Goal: Task Accomplishment & Management: Use online tool/utility

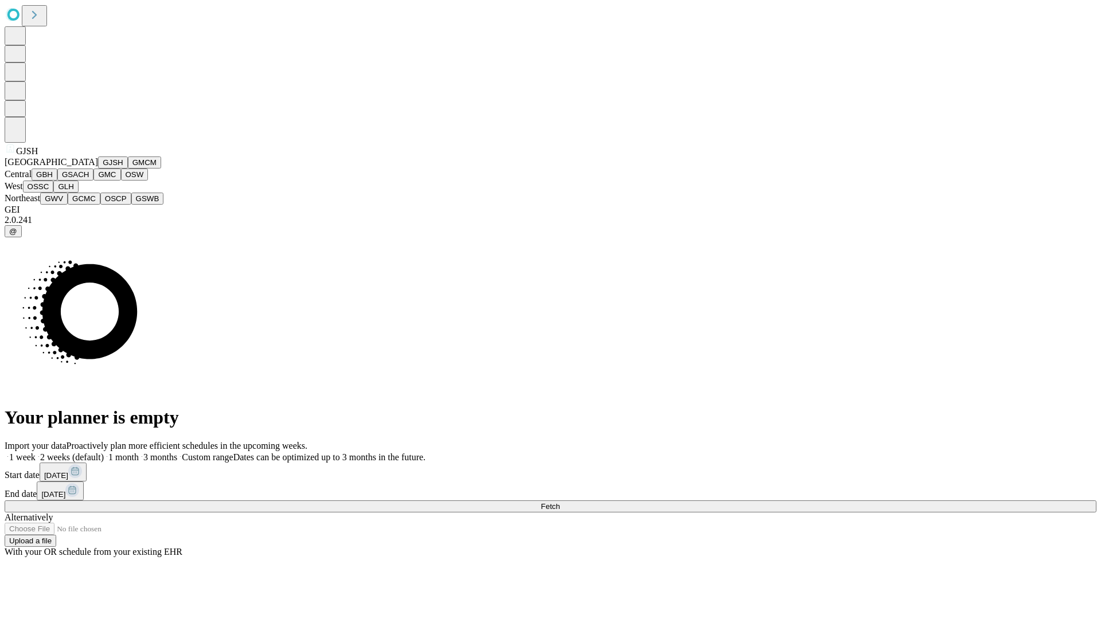
click at [98, 169] on button "GJSH" at bounding box center [113, 163] width 30 height 12
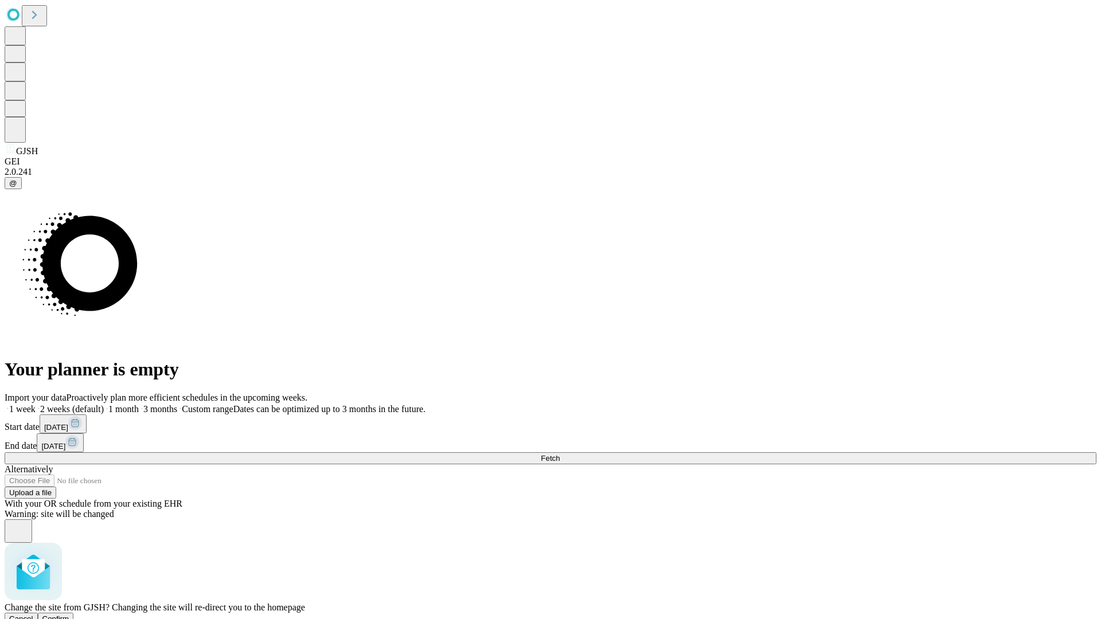
click at [69, 615] on span "Confirm" at bounding box center [55, 619] width 27 height 9
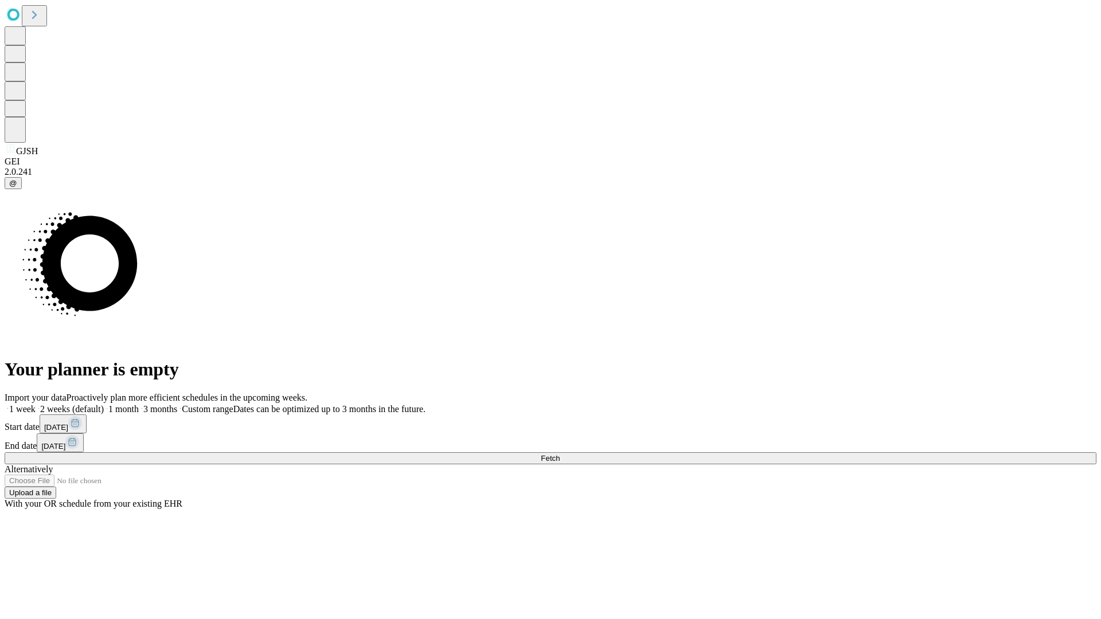
click at [104, 404] on label "2 weeks (default)" at bounding box center [70, 409] width 68 height 10
click at [560, 454] on span "Fetch" at bounding box center [550, 458] width 19 height 9
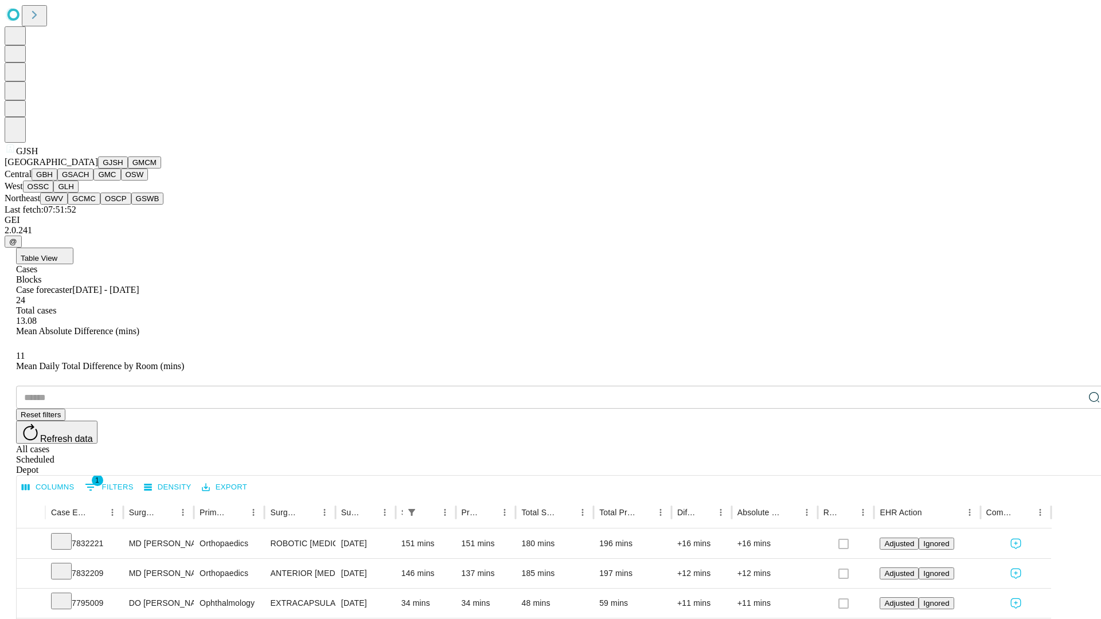
click at [128, 169] on button "GMCM" at bounding box center [144, 163] width 33 height 12
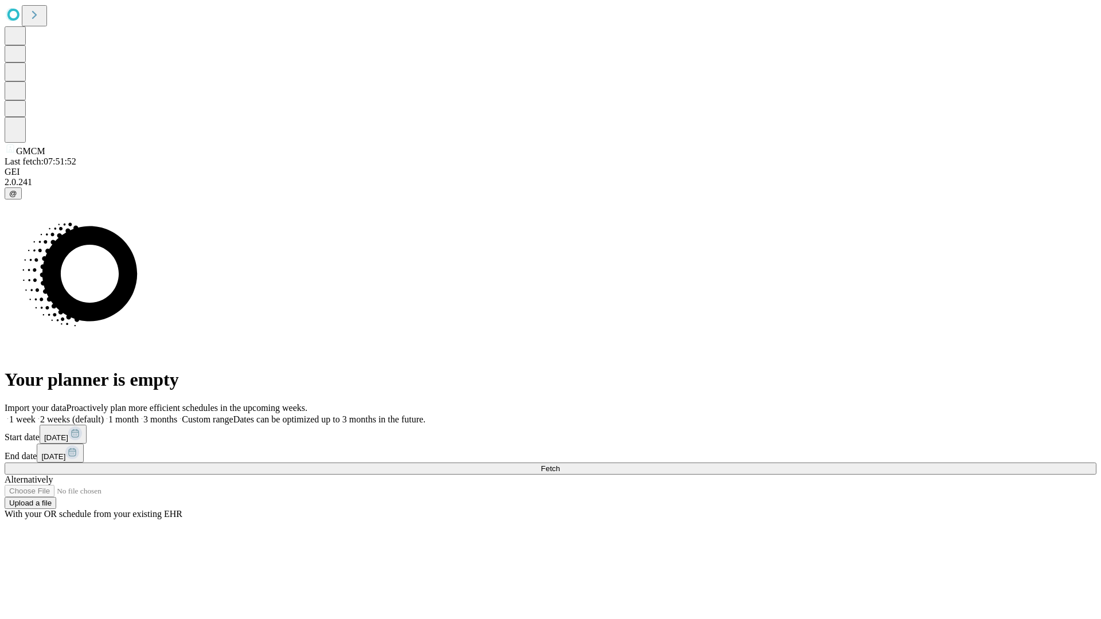
click at [104, 415] on label "2 weeks (default)" at bounding box center [70, 420] width 68 height 10
click at [560, 465] on span "Fetch" at bounding box center [550, 469] width 19 height 9
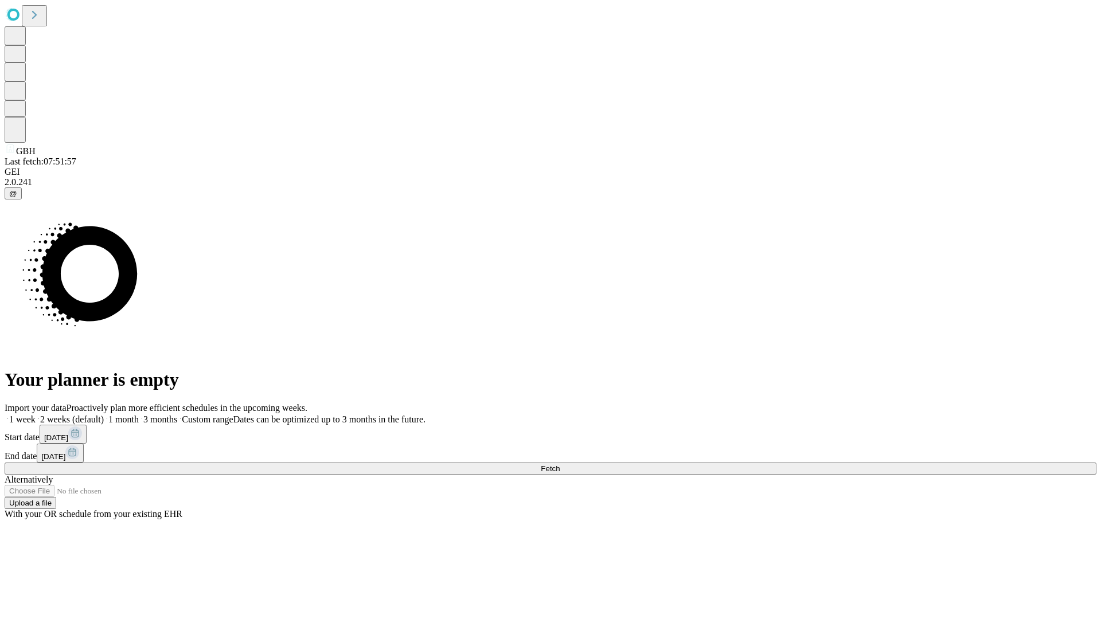
click at [104, 415] on label "2 weeks (default)" at bounding box center [70, 420] width 68 height 10
click at [560, 465] on span "Fetch" at bounding box center [550, 469] width 19 height 9
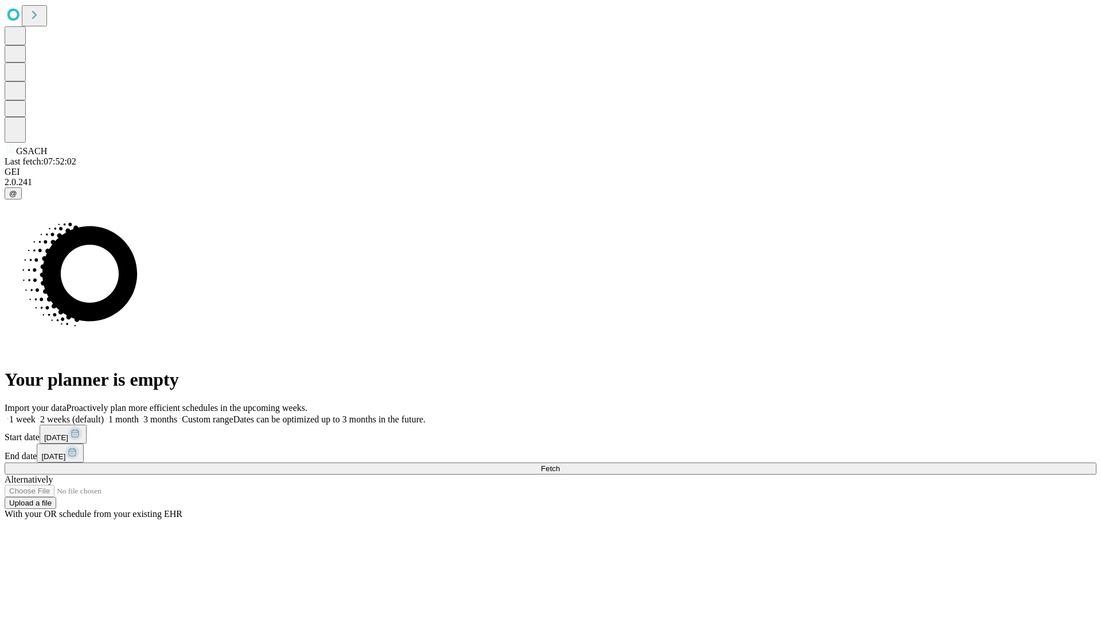
click at [560, 465] on span "Fetch" at bounding box center [550, 469] width 19 height 9
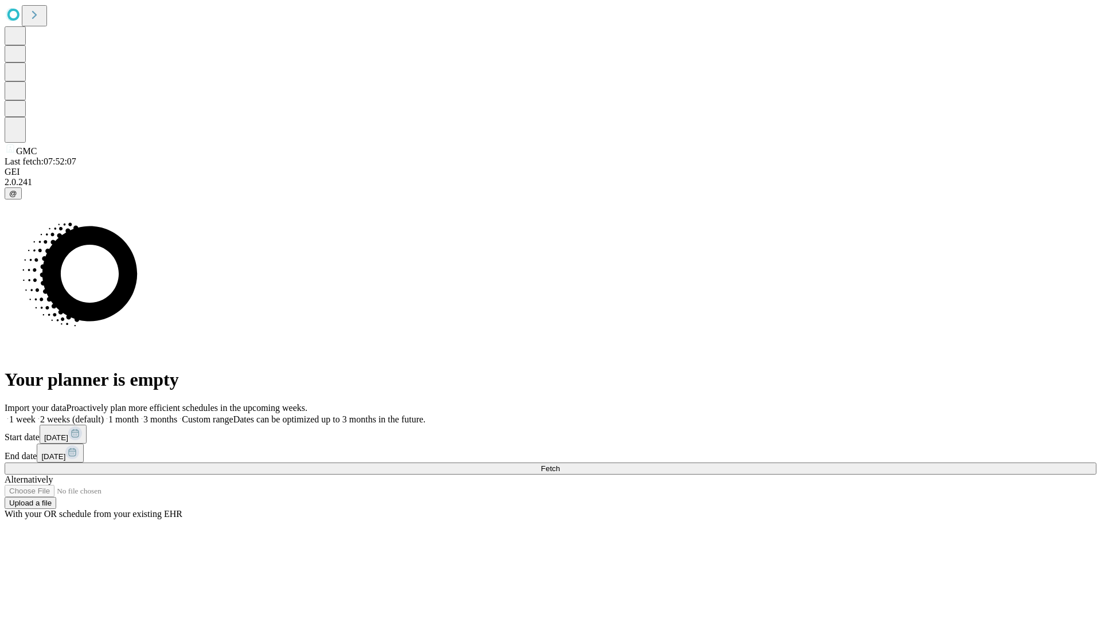
click at [560, 465] on span "Fetch" at bounding box center [550, 469] width 19 height 9
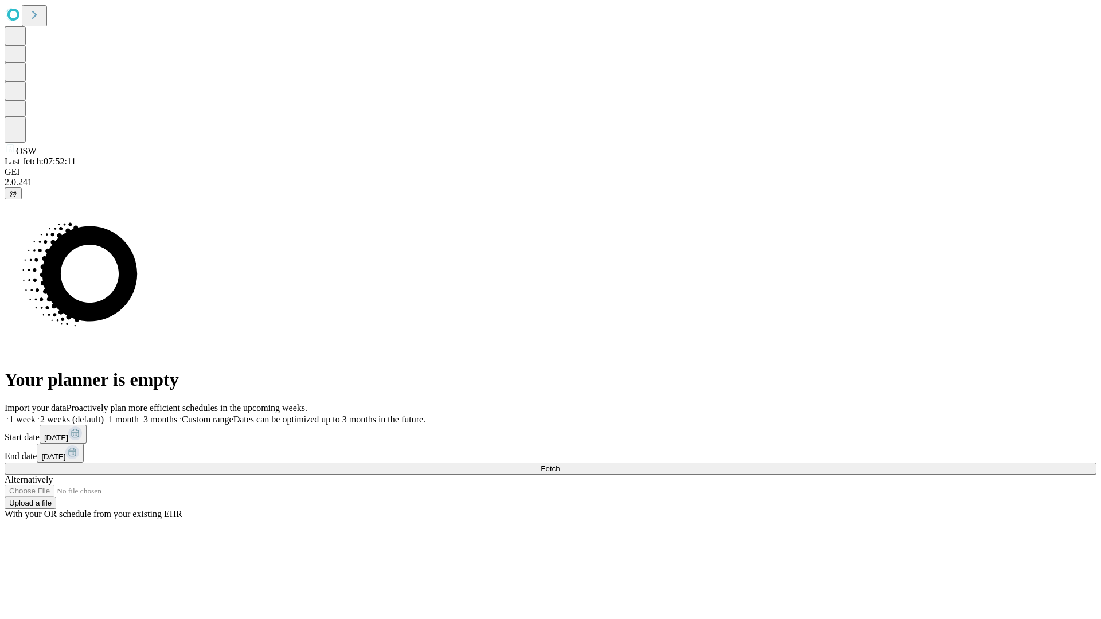
click at [104, 415] on label "2 weeks (default)" at bounding box center [70, 420] width 68 height 10
click at [560, 465] on span "Fetch" at bounding box center [550, 469] width 19 height 9
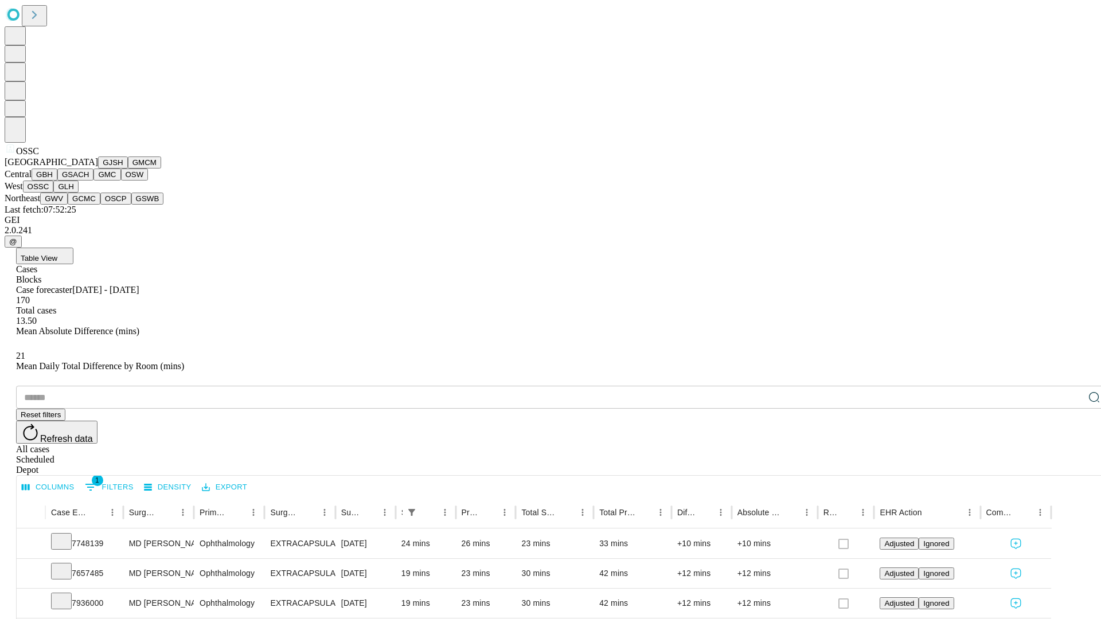
click at [78, 193] on button "GLH" at bounding box center [65, 187] width 25 height 12
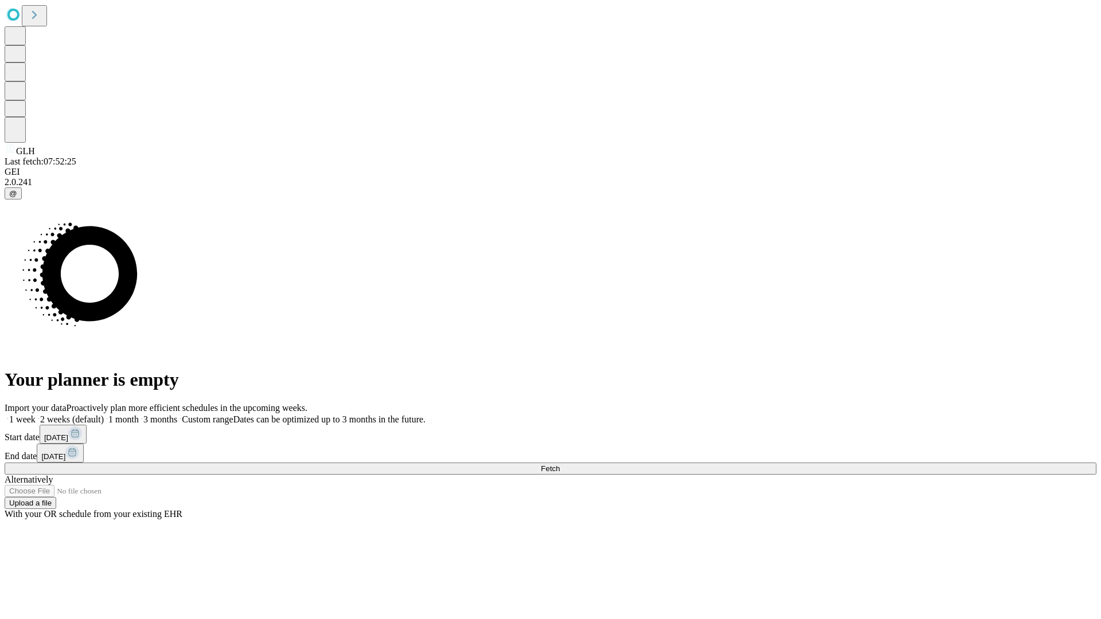
click at [560, 465] on span "Fetch" at bounding box center [550, 469] width 19 height 9
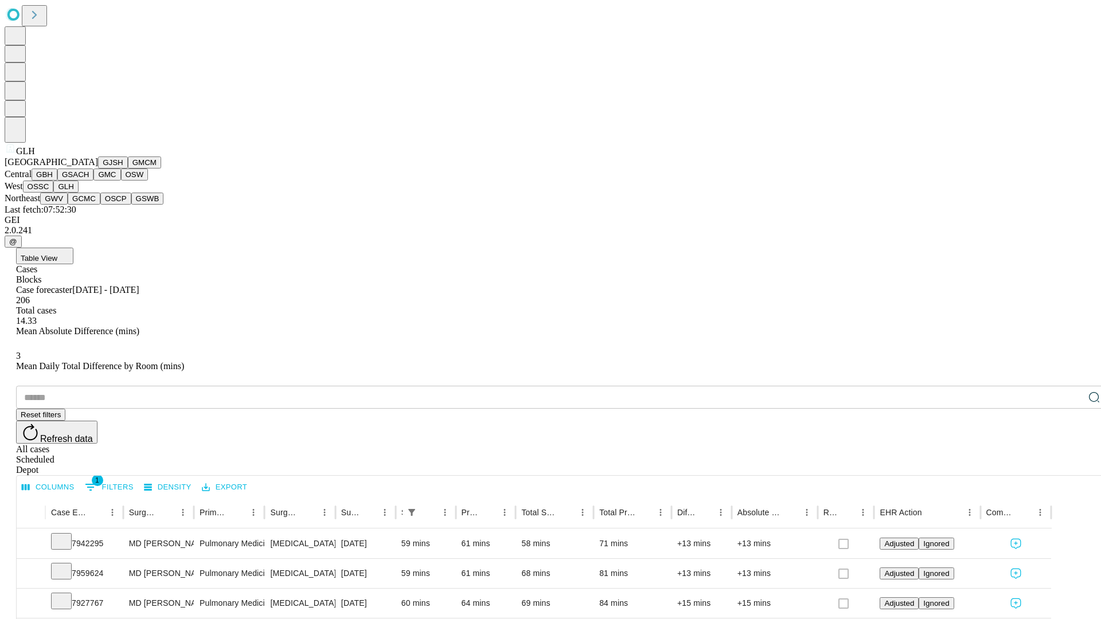
click at [68, 205] on button "GWV" at bounding box center [54, 199] width 28 height 12
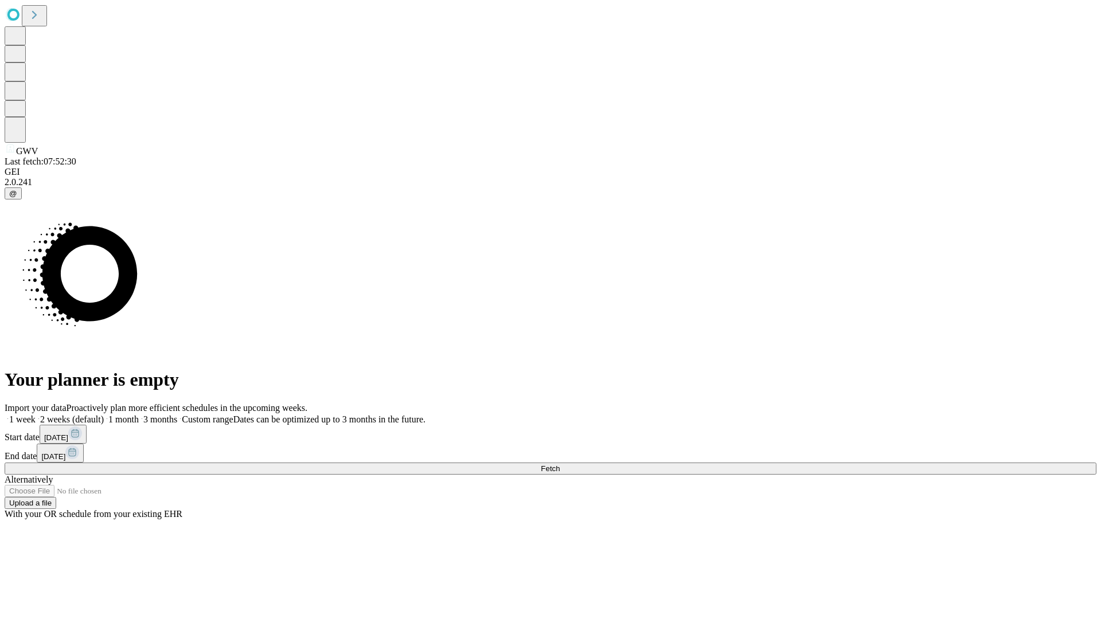
click at [104, 415] on label "2 weeks (default)" at bounding box center [70, 420] width 68 height 10
click at [560, 465] on span "Fetch" at bounding box center [550, 469] width 19 height 9
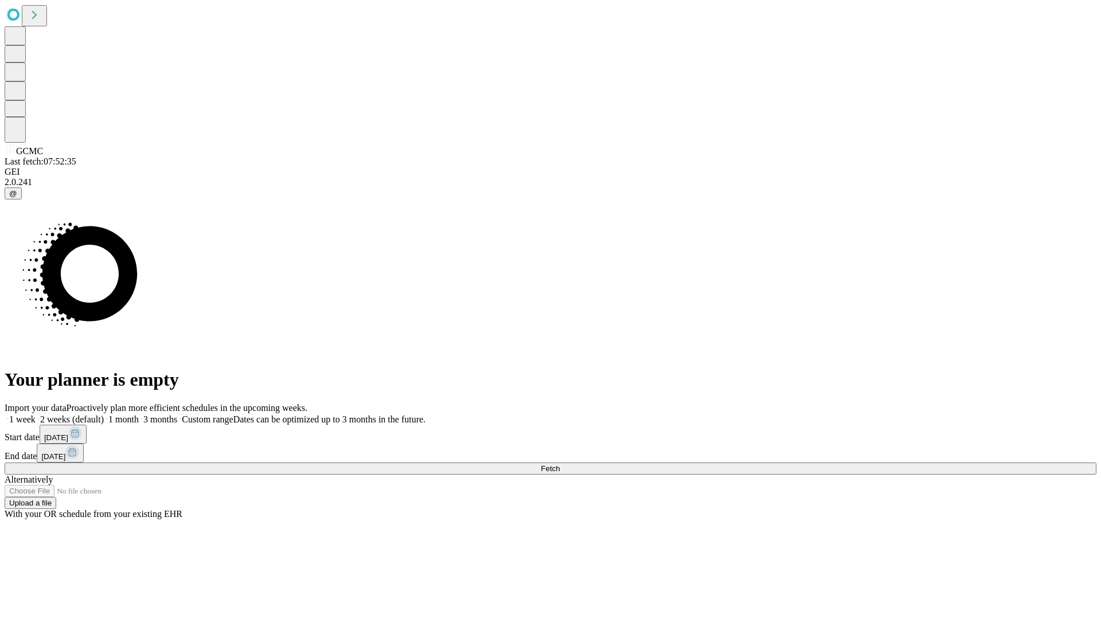
click at [104, 415] on label "2 weeks (default)" at bounding box center [70, 420] width 68 height 10
click at [560, 465] on span "Fetch" at bounding box center [550, 469] width 19 height 9
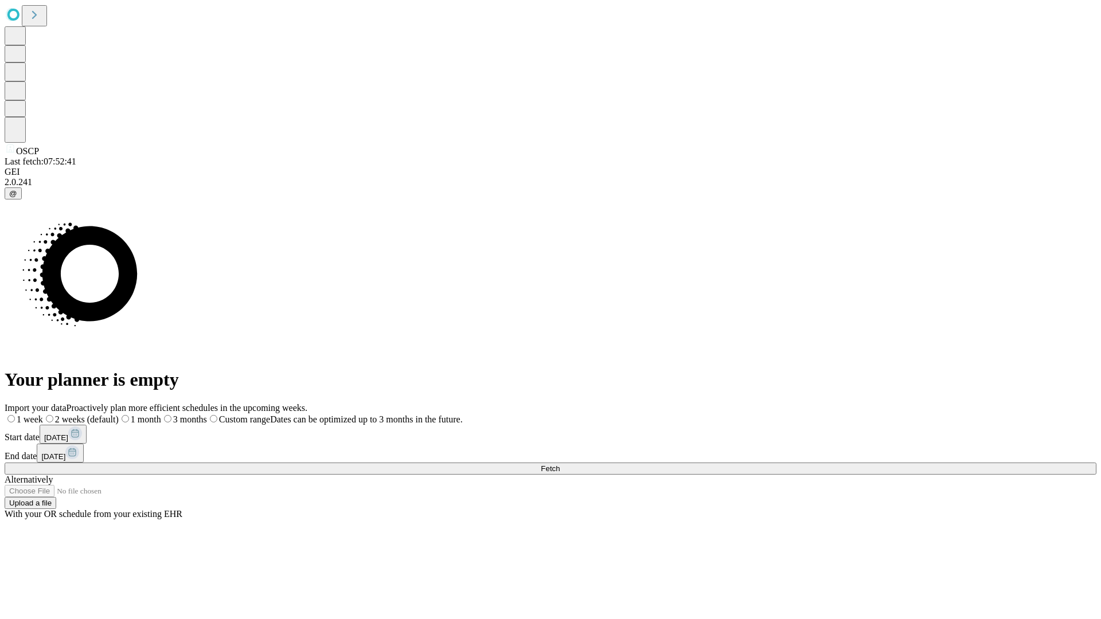
click at [119, 415] on label "2 weeks (default)" at bounding box center [81, 420] width 76 height 10
click at [560, 465] on span "Fetch" at bounding box center [550, 469] width 19 height 9
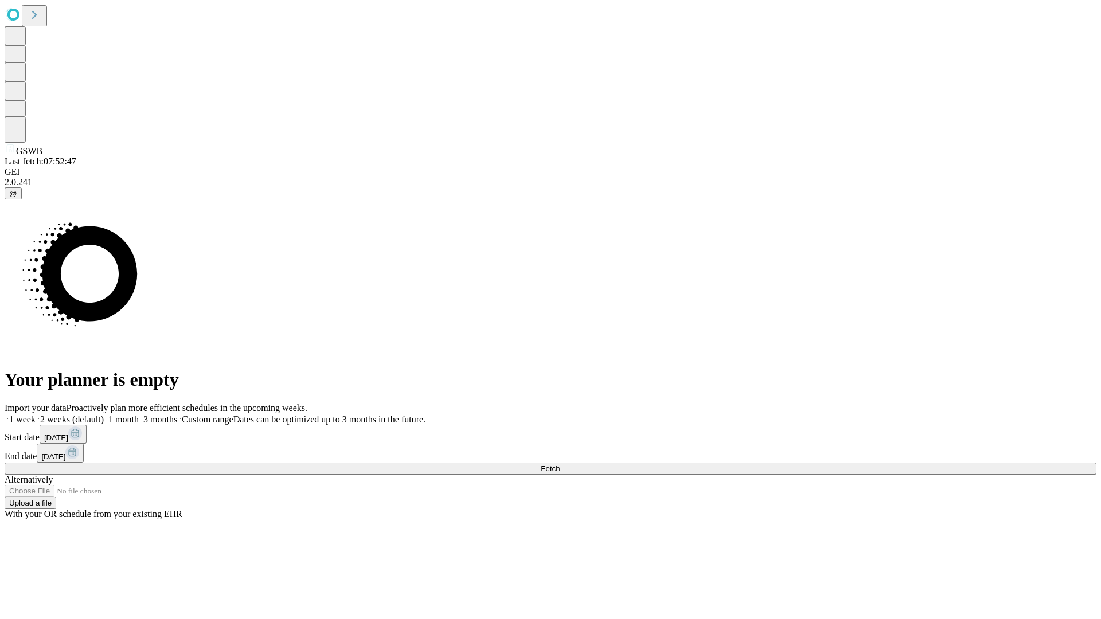
click at [560, 465] on span "Fetch" at bounding box center [550, 469] width 19 height 9
